Goal: Information Seeking & Learning: Learn about a topic

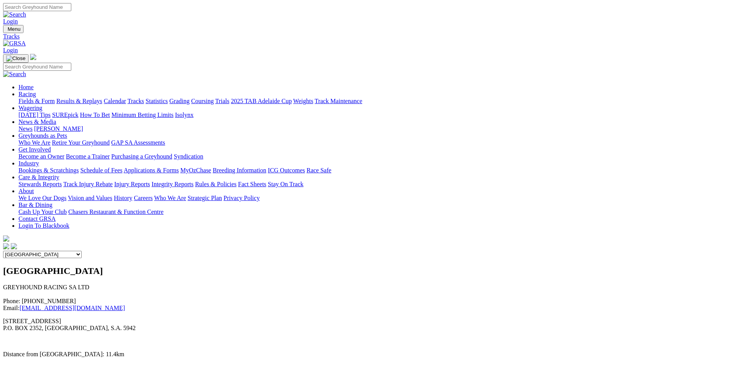
click at [126, 98] on link "Calendar" at bounding box center [115, 101] width 22 height 7
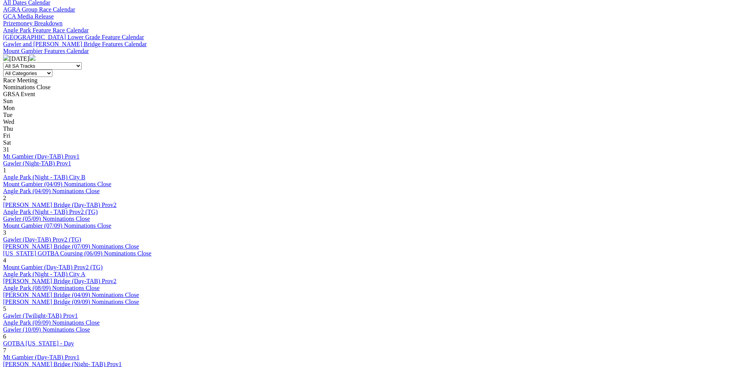
scroll to position [347, 0]
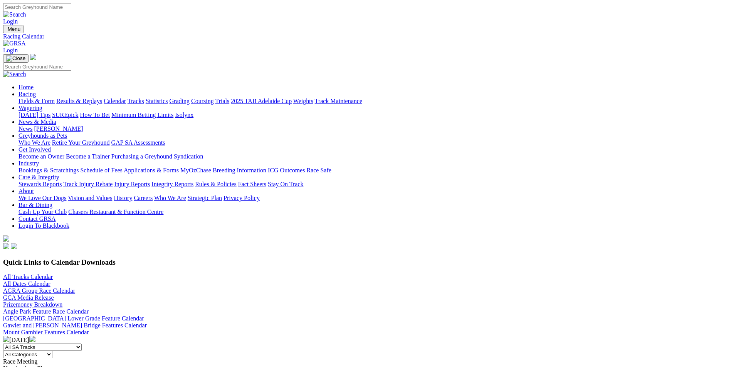
click at [82, 344] on select "All SA Tracks Angle Park Gawler Mount Gambier Murray Bridge Virginia GOTBA Cour…" at bounding box center [42, 347] width 79 height 7
select select "1"
click at [82, 344] on select "All SA Tracks Angle Park Gawler Mount Gambier Murray Bridge Virginia GOTBA Cour…" at bounding box center [42, 347] width 79 height 7
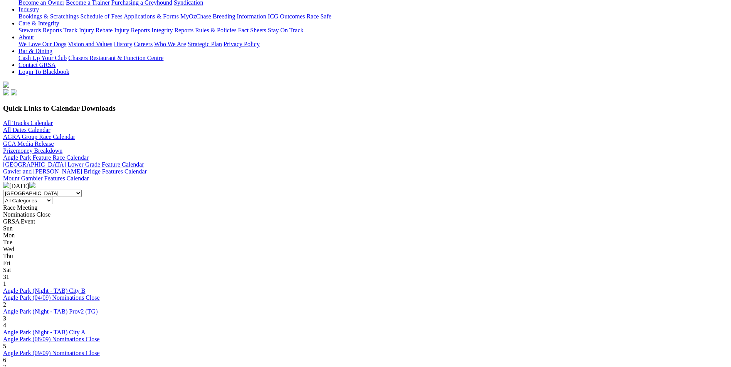
scroll to position [231, 0]
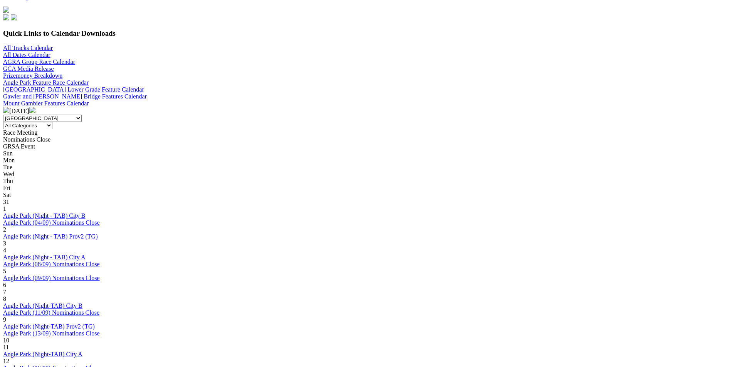
scroll to position [231, 0]
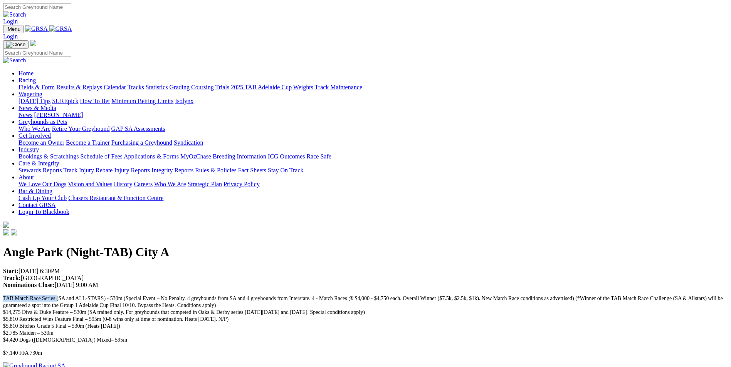
drag, startPoint x: 112, startPoint y: 128, endPoint x: 167, endPoint y: 130, distance: 54.7
click at [167, 245] on div "Angle Park (Night-TAB) City A Start: 25/09/2025 6:30PM Track: Angle Park Nomina…" at bounding box center [365, 300] width 724 height 111
copy span "TAB Match Race Series"
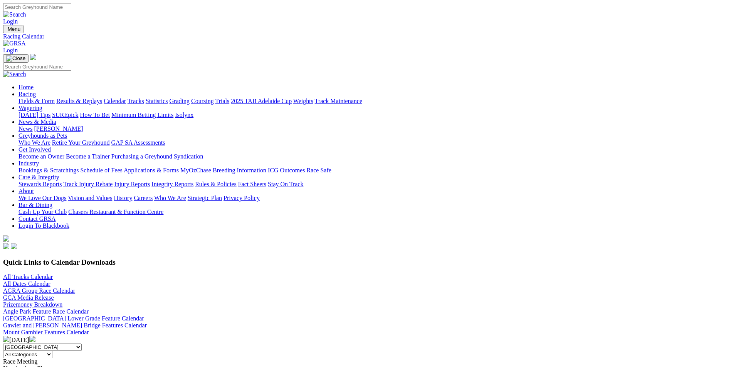
select select "1"
